Goal: Information Seeking & Learning: Learn about a topic

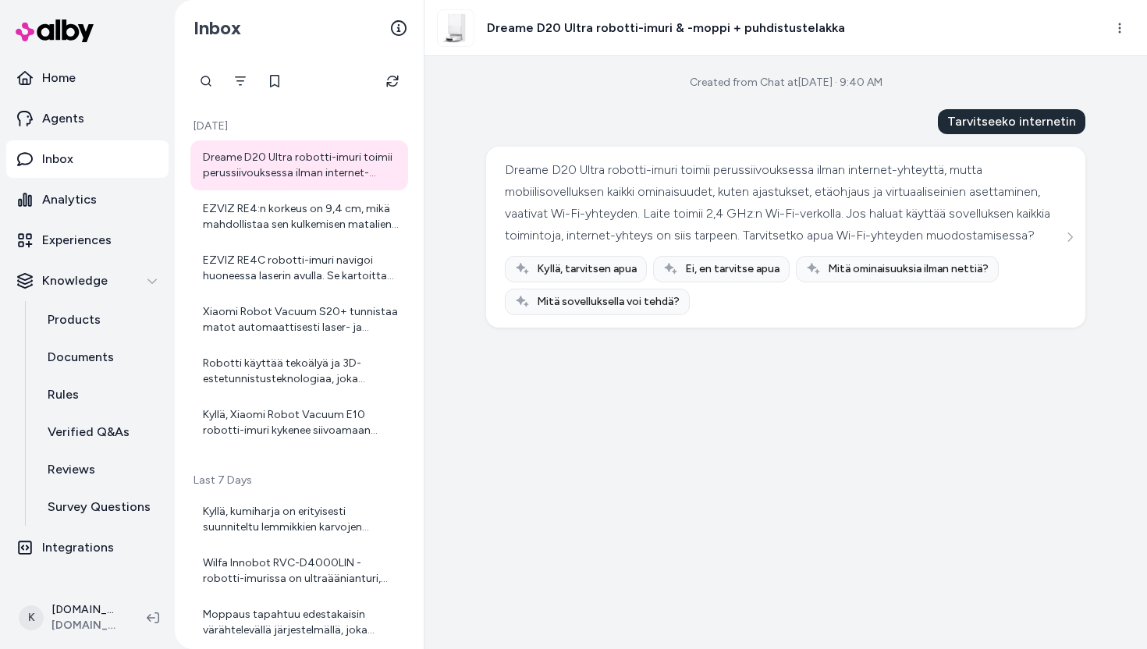
click at [389, 73] on button "Refresh" at bounding box center [392, 81] width 31 height 31
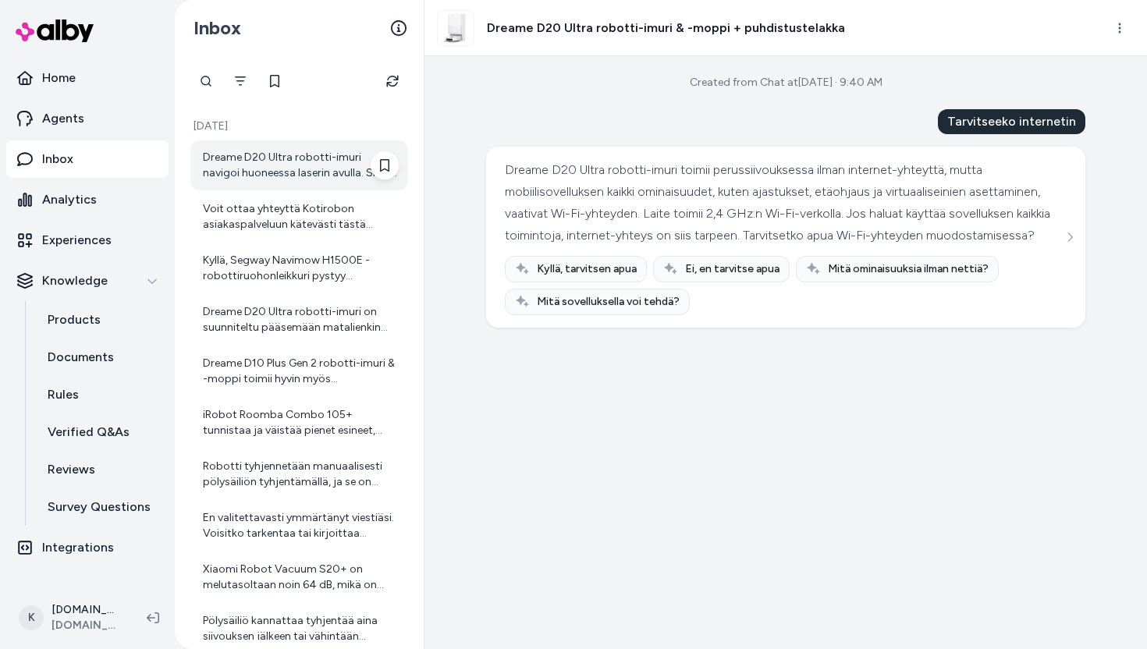
click at [358, 163] on div "Dreame D20 Ultra robotti-imuri navigoi huoneessa laserin avulla. Siinä on laser…" at bounding box center [301, 165] width 196 height 31
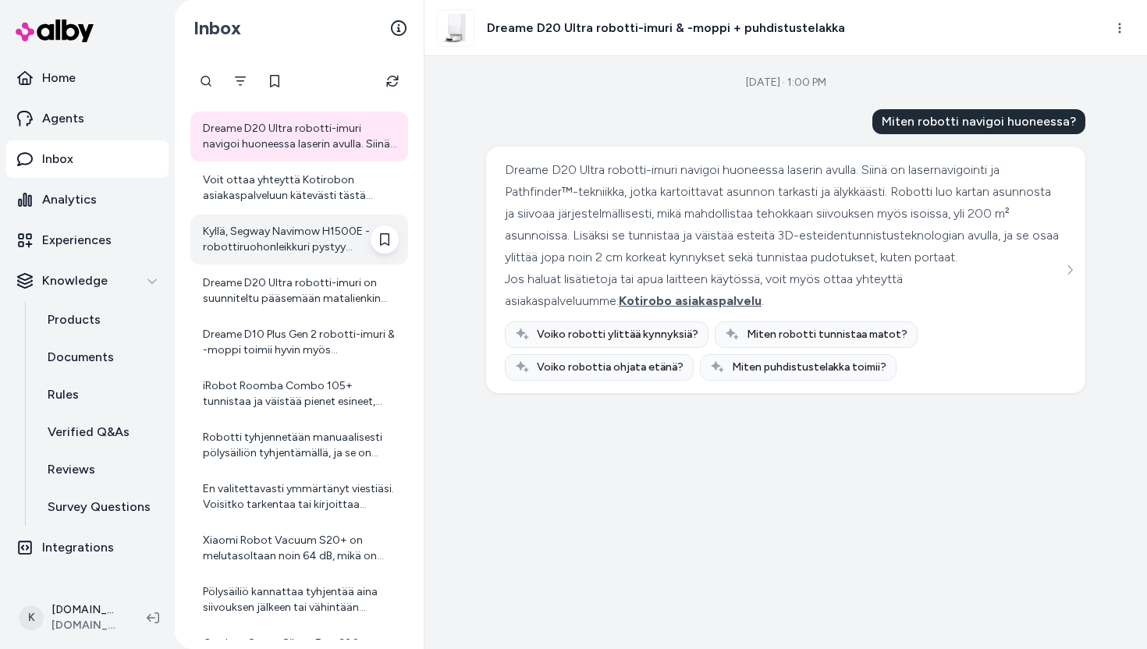
scroll to position [31, 0]
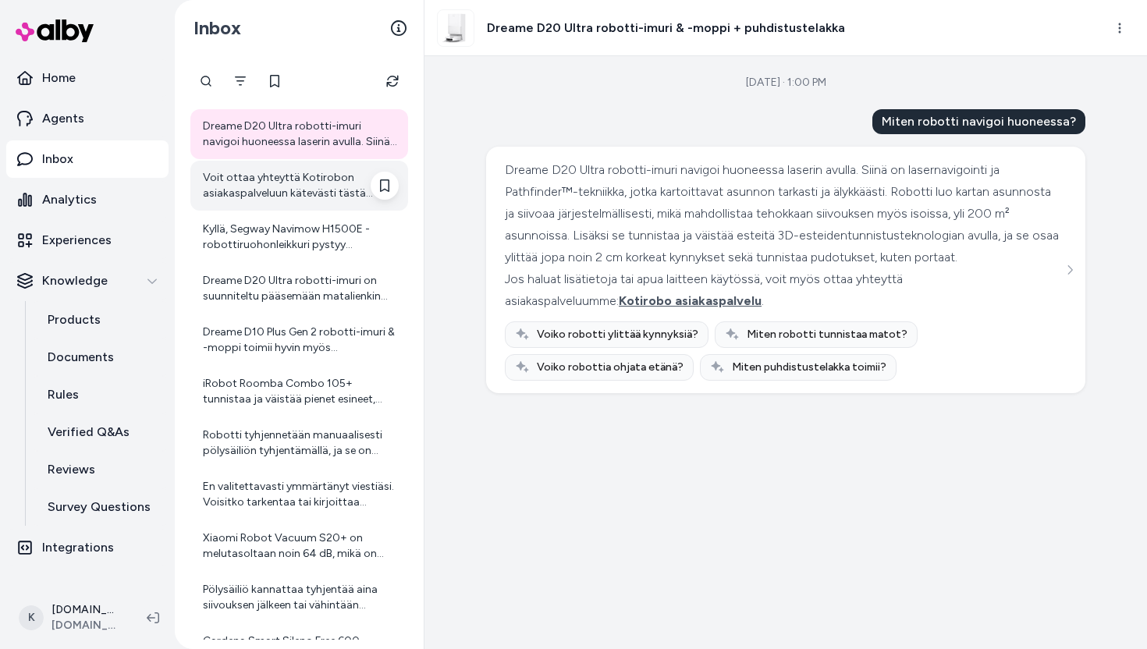
click at [267, 204] on div "Voit ottaa yhteyttä Kotirobon asiakaspalveluun kätevästi tästä linkistä: [Kotir…" at bounding box center [299, 186] width 218 height 50
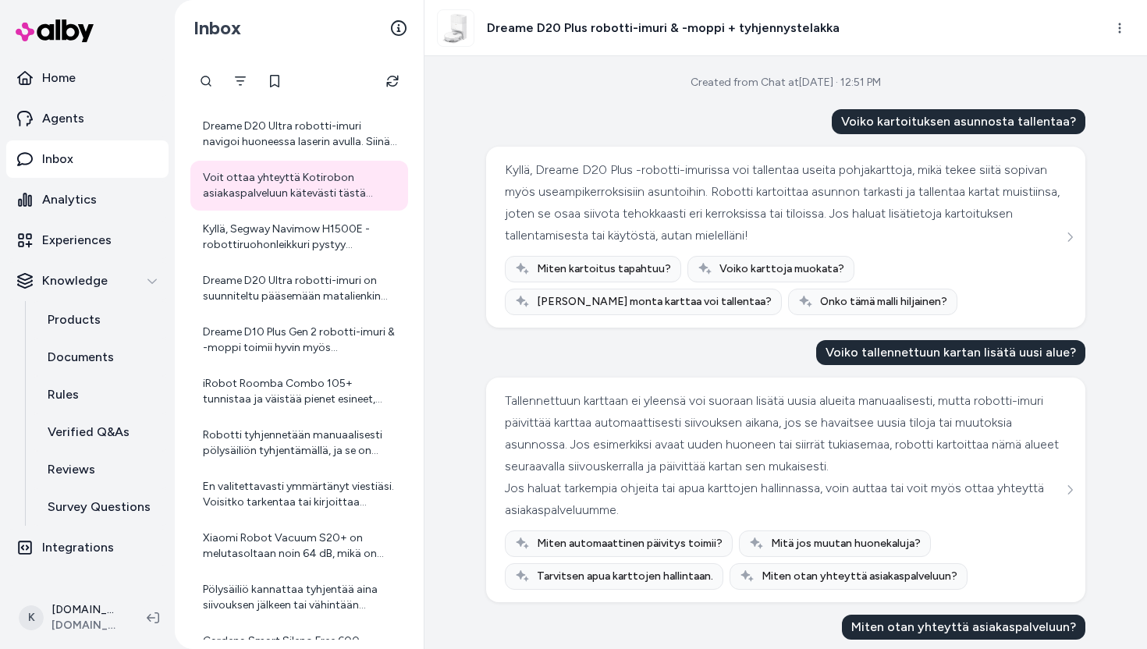
scroll to position [181, 0]
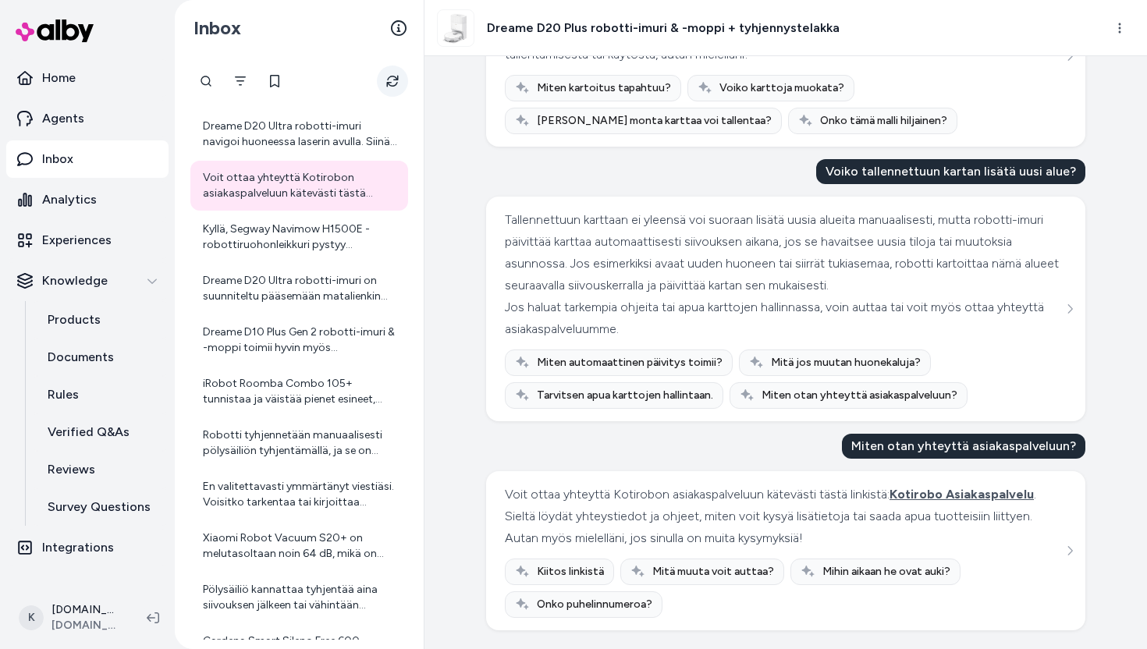
click at [391, 91] on button "Refresh" at bounding box center [392, 81] width 31 height 31
click at [308, 119] on div "Dreame D20 Ultra robotti-imuri navigoi huoneessa laserin avulla. Siinä on laser…" at bounding box center [299, 134] width 218 height 50
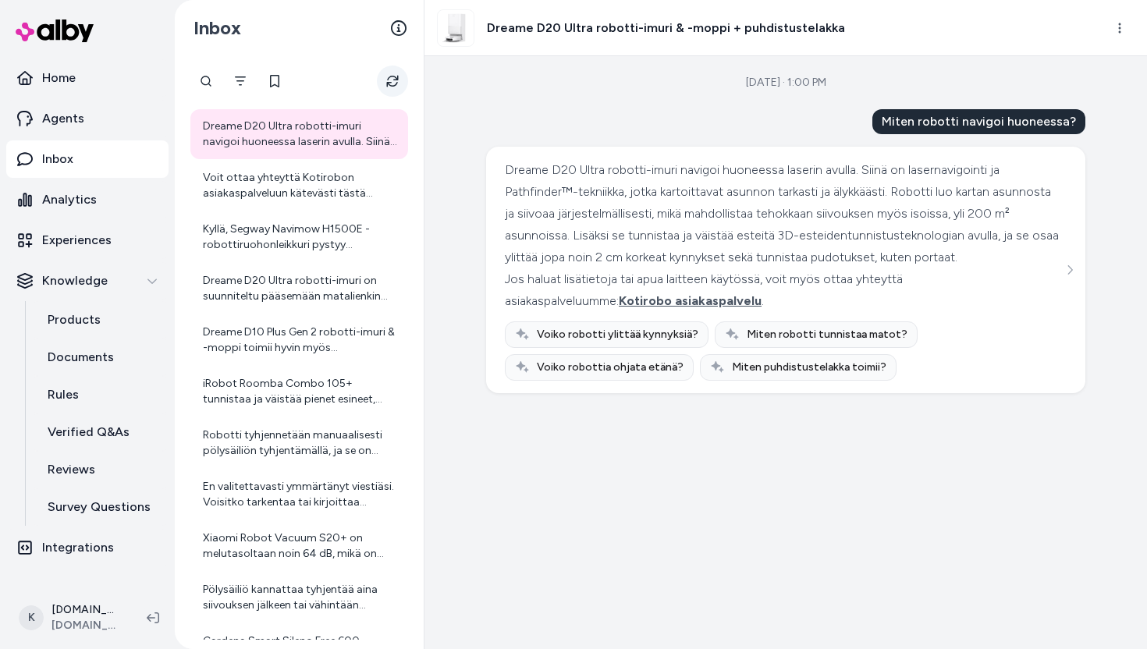
click at [380, 75] on button "Refresh" at bounding box center [392, 81] width 31 height 31
